Goal: Task Accomplishment & Management: Manage account settings

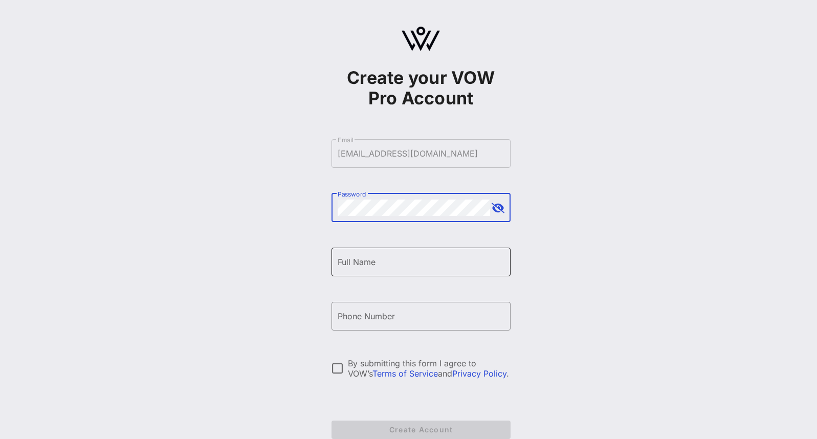
click at [403, 274] on div "Full Name" at bounding box center [421, 262] width 167 height 29
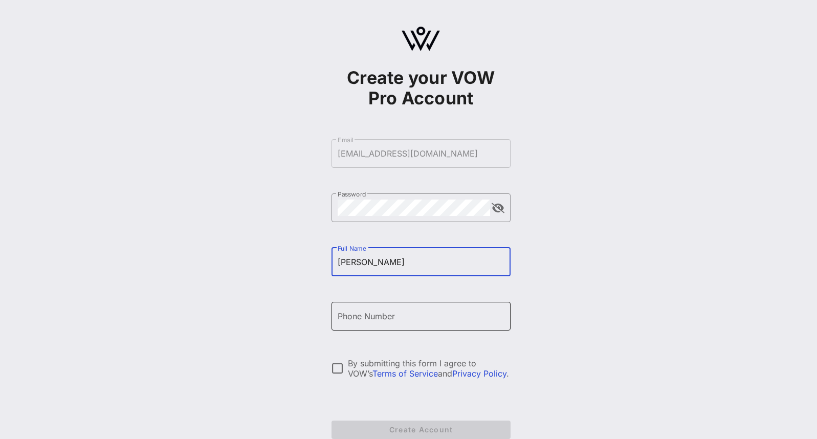
type input "[PERSON_NAME]"
click at [430, 326] on div "Phone Number" at bounding box center [421, 316] width 167 height 29
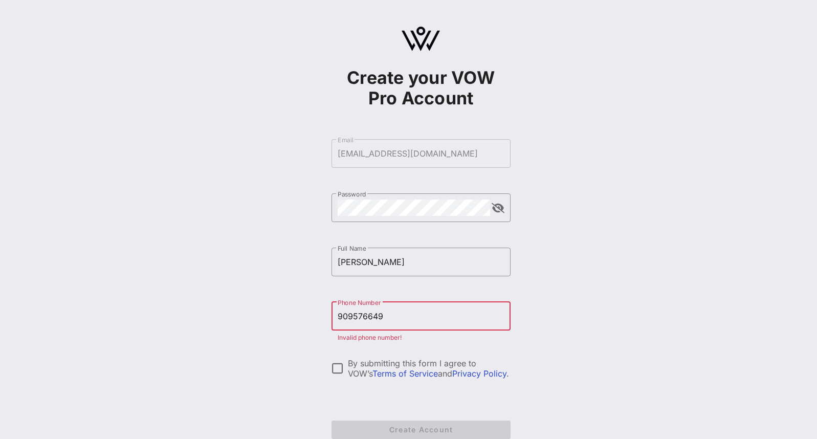
type input "[PHONE_NUMBER]"
click at [339, 367] on div at bounding box center [337, 368] width 17 height 17
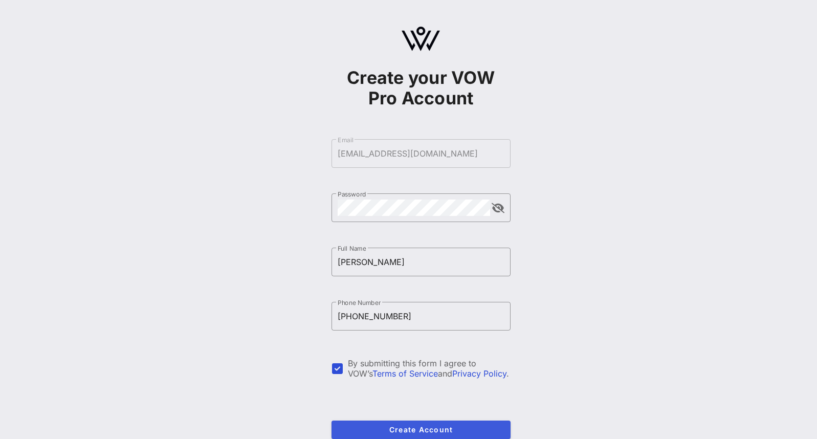
click at [382, 424] on button "Create Account" at bounding box center [421, 430] width 179 height 18
click at [471, 154] on form "​ Email [EMAIL_ADDRESS][DOMAIN_NAME] The email has already been taken. ​ Passwo…" at bounding box center [421, 289] width 179 height 320
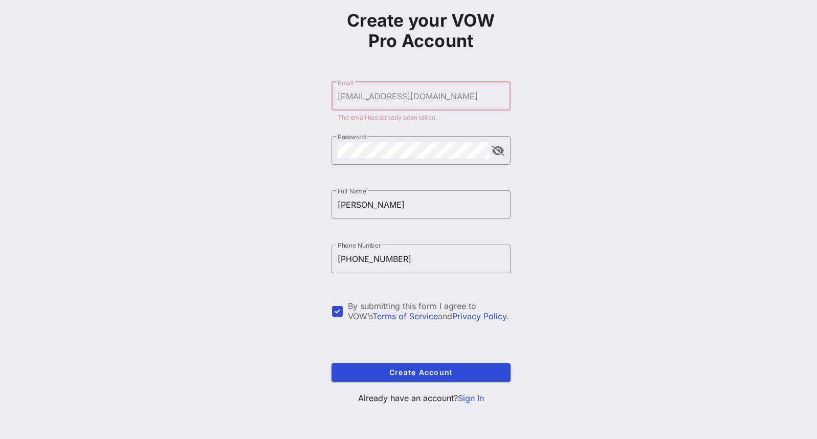
scroll to position [57, 0]
click at [472, 398] on link "Sign In" at bounding box center [471, 398] width 26 height 10
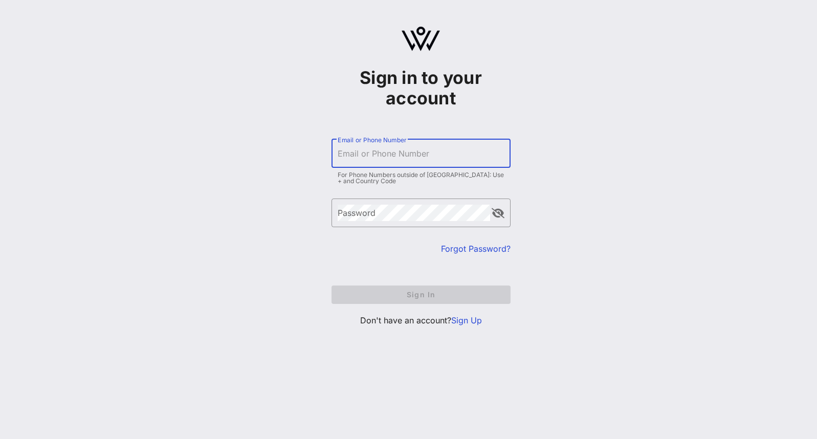
type input "[EMAIL_ADDRESS][DOMAIN_NAME]"
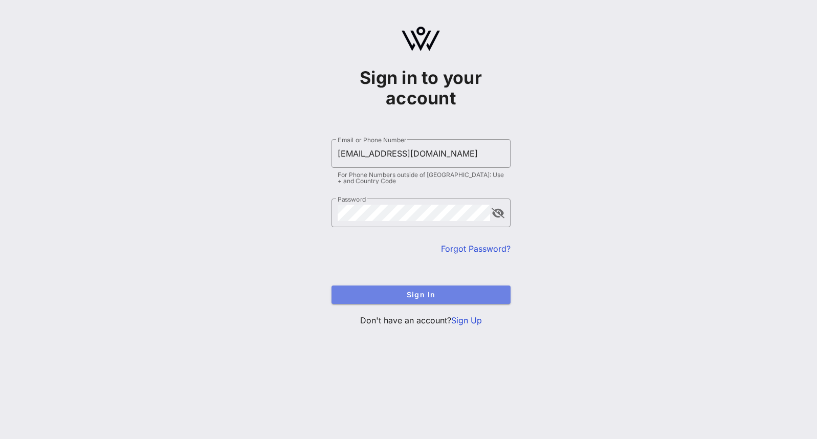
click at [447, 295] on span "Sign In" at bounding box center [421, 294] width 163 height 9
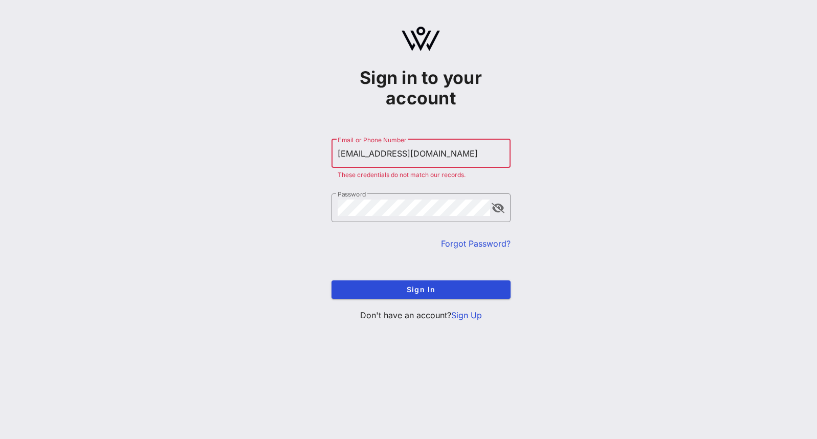
click at [478, 244] on link "Forgot Password?" at bounding box center [476, 244] width 70 height 10
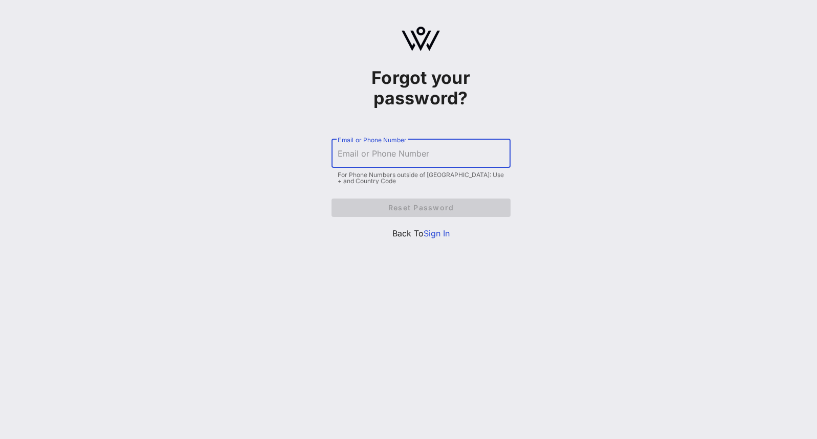
type input "[EMAIL_ADDRESS][DOMAIN_NAME]"
